Goal: Obtain resource: Download file/media

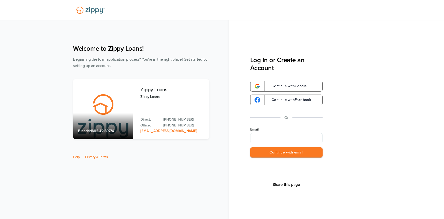
drag, startPoint x: 282, startPoint y: 136, endPoint x: 285, endPoint y: 137, distance: 2.9
click at [282, 136] on input "Email" at bounding box center [286, 138] width 73 height 10
type input "**********"
click at [279, 153] on button "Continue with email" at bounding box center [286, 152] width 73 height 10
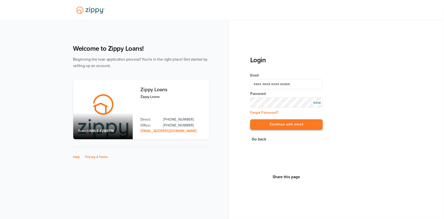
click at [286, 121] on button "Continue with email" at bounding box center [286, 124] width 73 height 10
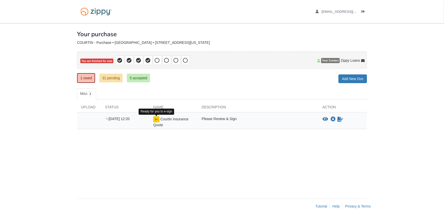
click at [159, 119] on img at bounding box center [156, 119] width 6 height 6
click at [319, 120] on div "View blank/sample document View blank/sample document Download file/sample doc …" at bounding box center [343, 121] width 48 height 11
click at [332, 119] on icon "Download Courtin Insurance Quote" at bounding box center [333, 119] width 5 height 5
click at [340, 118] on icon "Sign Form" at bounding box center [341, 119] width 6 height 5
